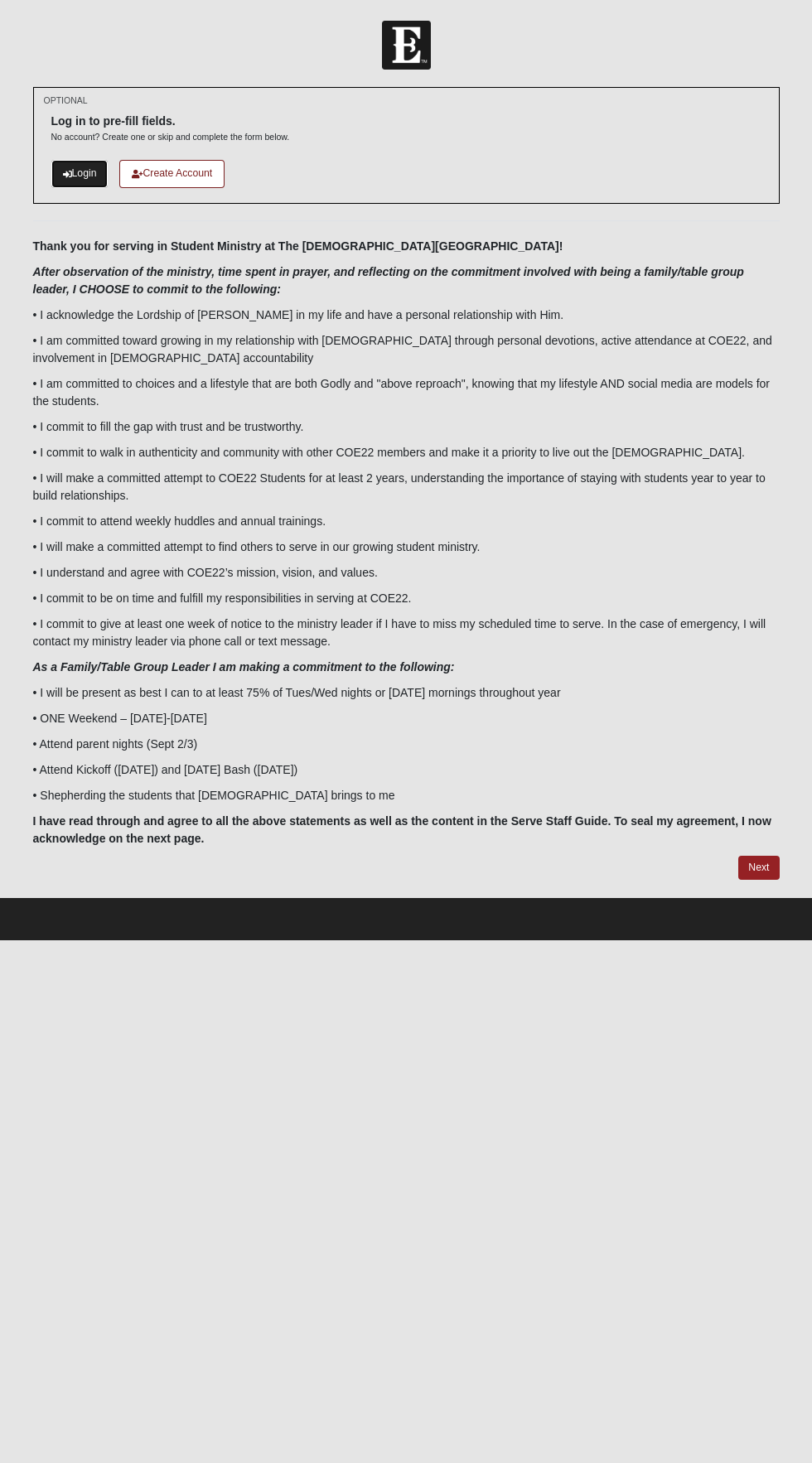
click at [66, 174] on icon at bounding box center [68, 175] width 9 height 9
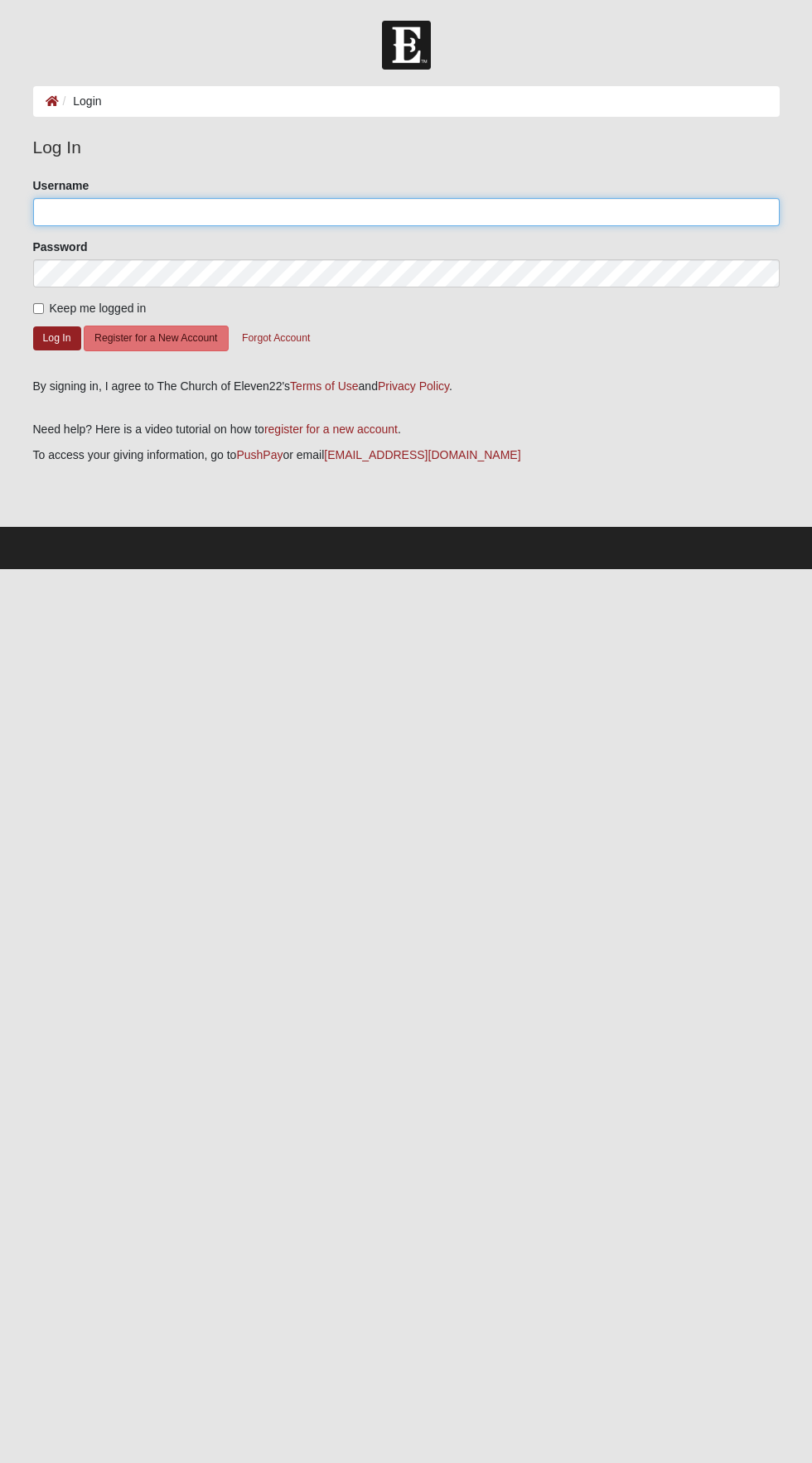
click at [553, 211] on input "Username" at bounding box center [406, 211] width 746 height 28
type input "CaraVentura"
click at [33, 326] on button "Log In" at bounding box center [57, 338] width 48 height 24
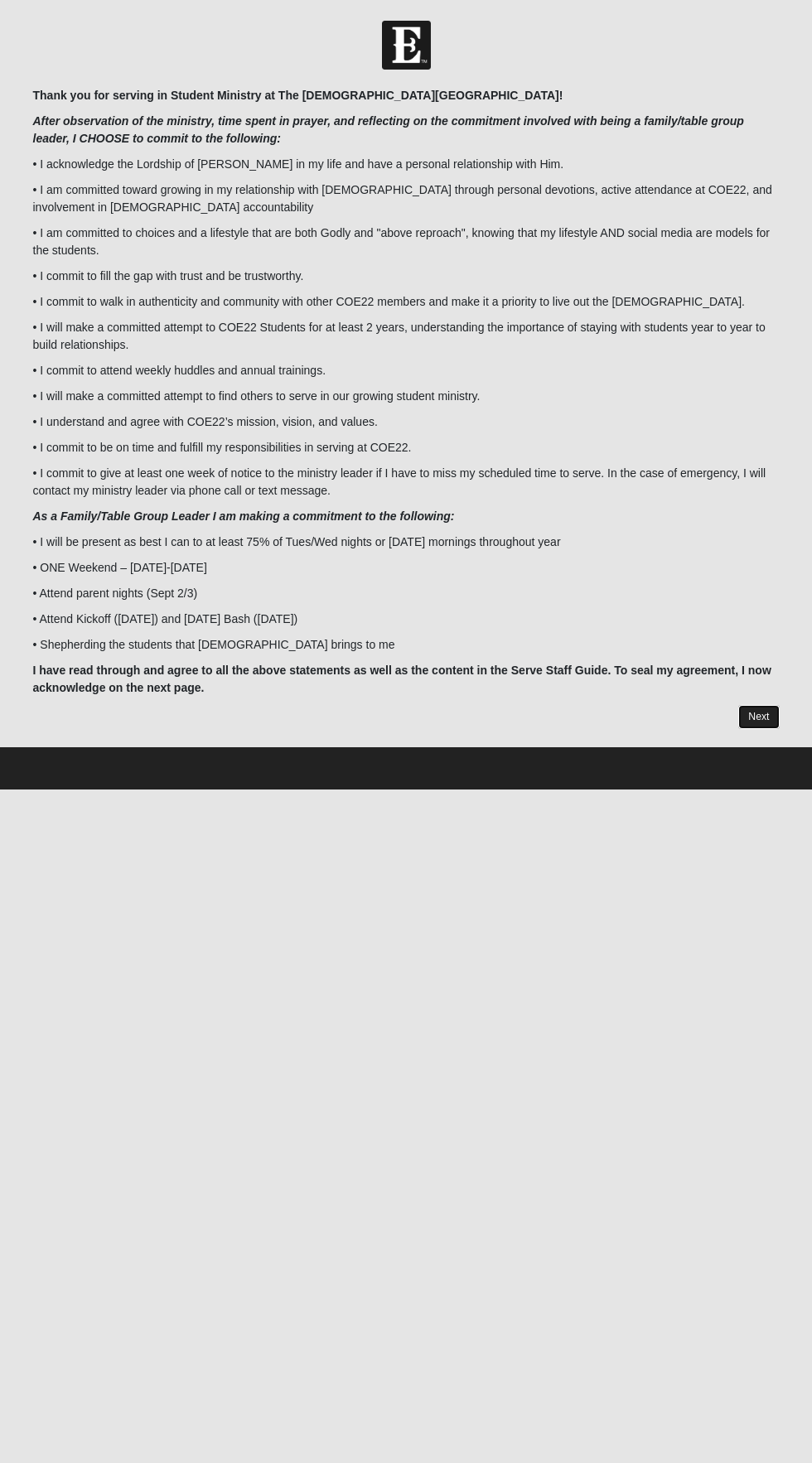
click at [750, 720] on link "Next" at bounding box center [758, 717] width 40 height 24
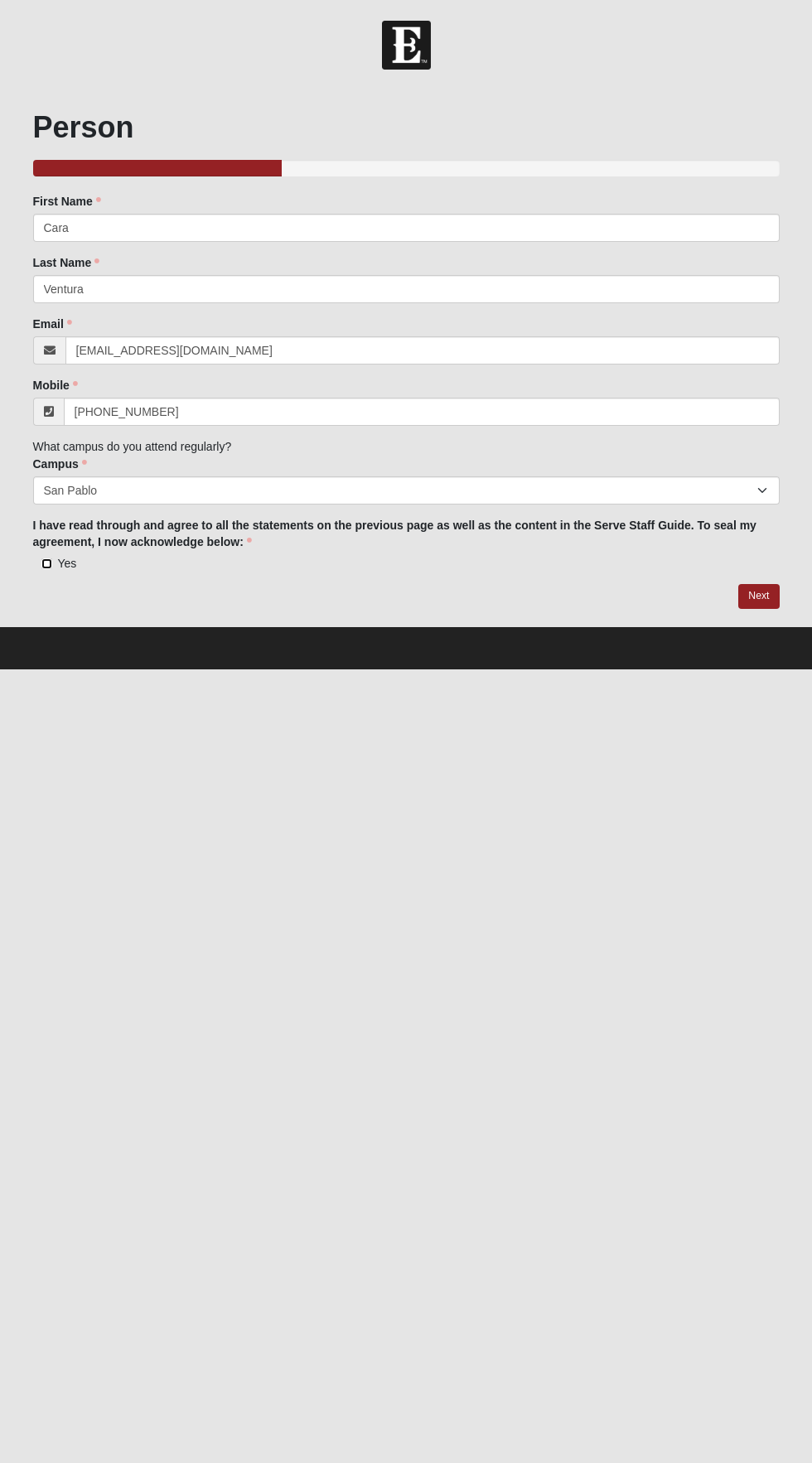
click at [41, 569] on input "Yes" at bounding box center [47, 564] width 11 height 11
checkbox input "true"
click at [757, 595] on link "Next" at bounding box center [758, 596] width 40 height 24
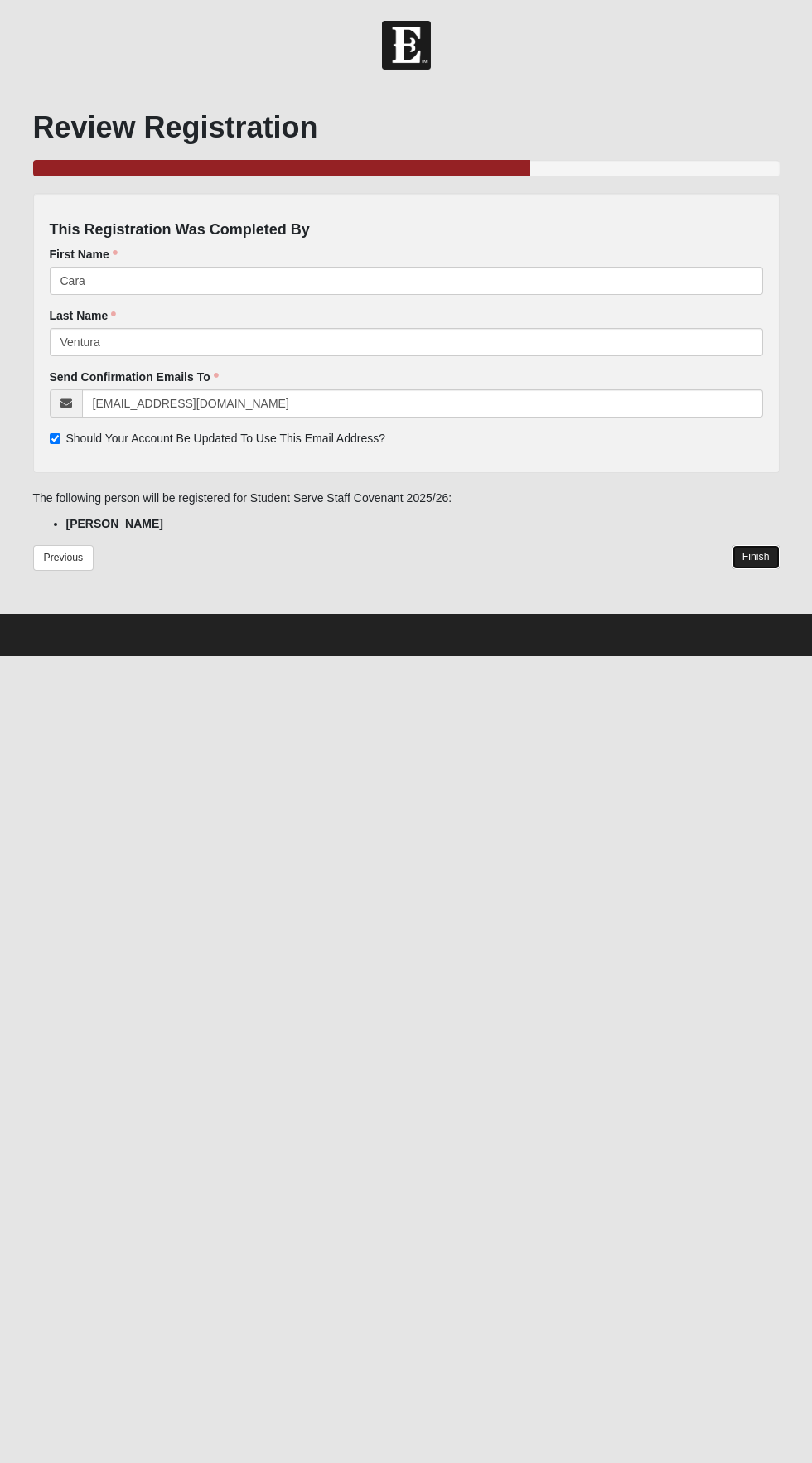
click at [755, 557] on link "Finish" at bounding box center [755, 557] width 47 height 24
